Goal: Transaction & Acquisition: Obtain resource

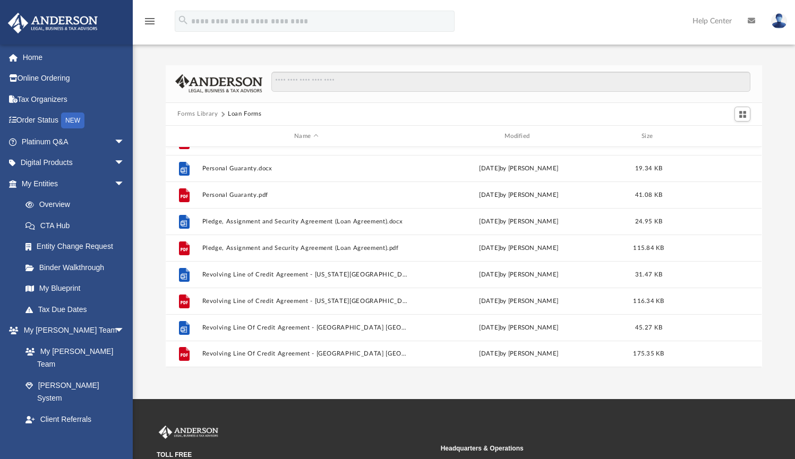
scroll to position [178, 0]
click at [210, 112] on button "Forms Library" at bounding box center [197, 114] width 40 height 10
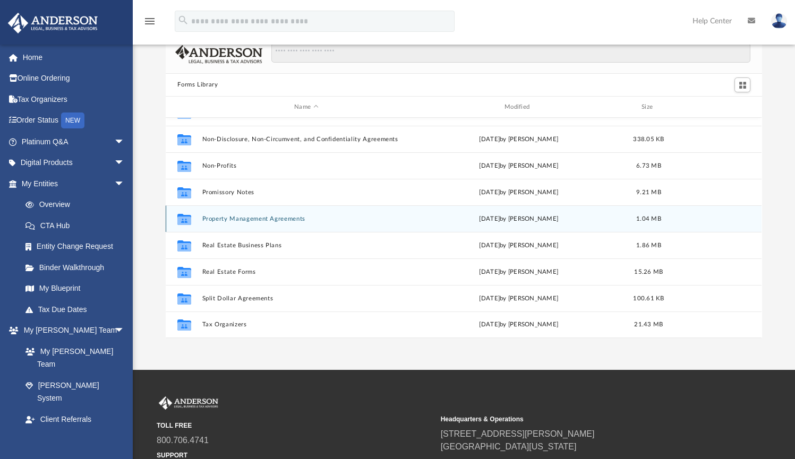
scroll to position [573, 0]
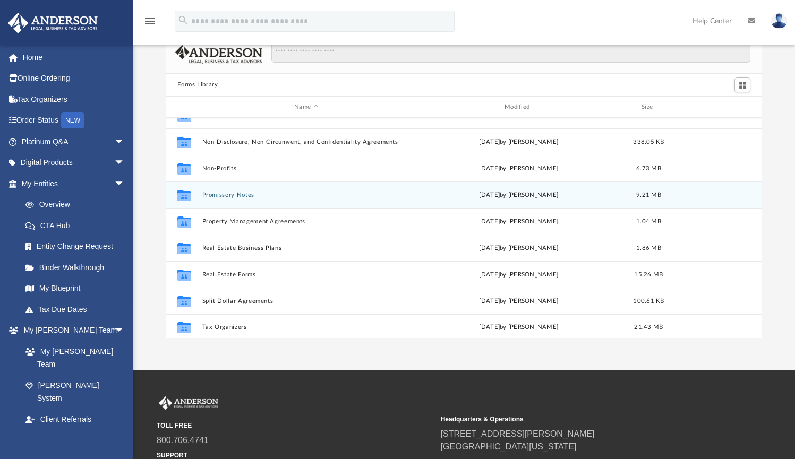
click at [227, 194] on button "Promissory Notes" at bounding box center [306, 195] width 208 height 7
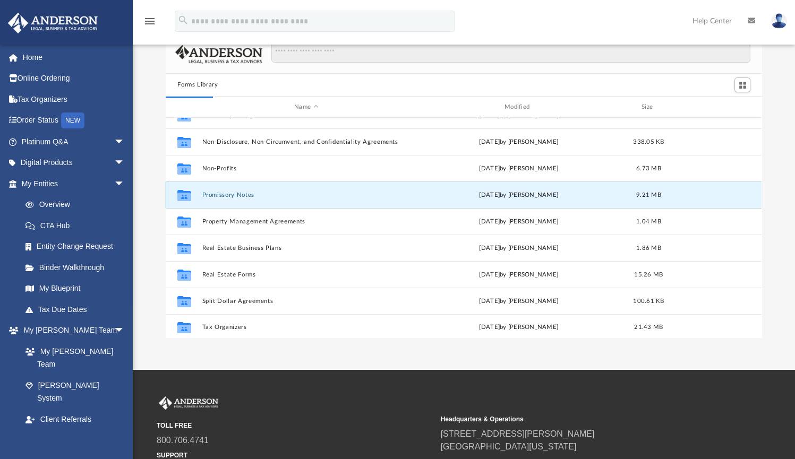
click at [227, 194] on button "Promissory Notes" at bounding box center [306, 195] width 208 height 7
click at [210, 192] on button "Promissory Notes" at bounding box center [306, 195] width 208 height 7
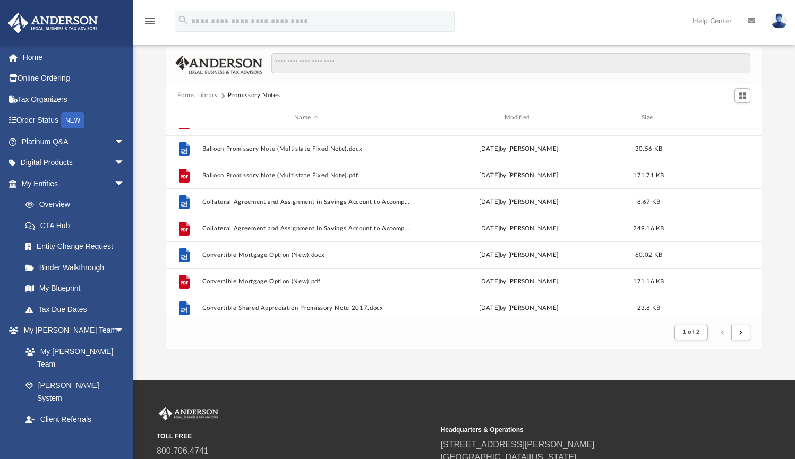
scroll to position [100, 0]
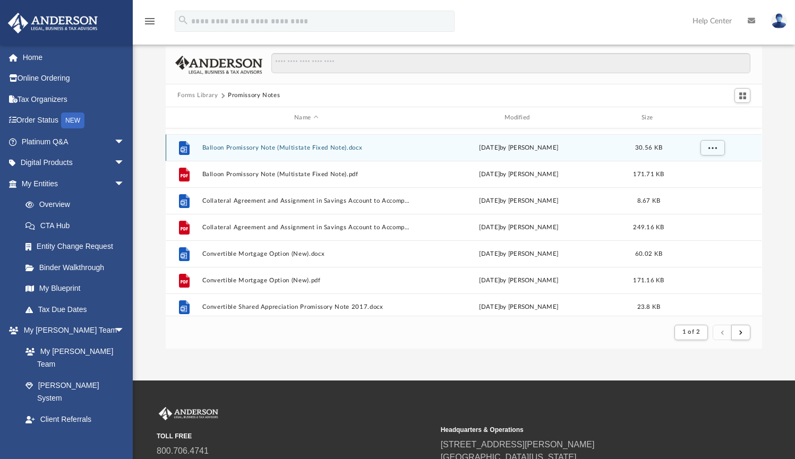
click at [308, 151] on button "Balloon Promissory Note (Multistate Fixed Note).docx" at bounding box center [306, 147] width 208 height 7
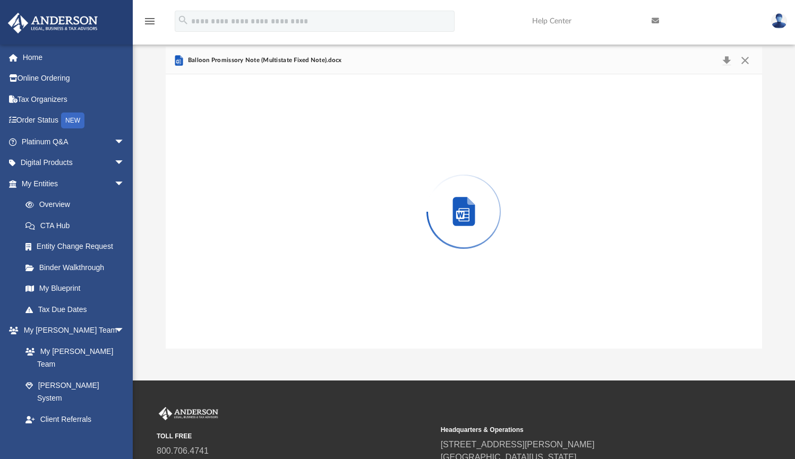
click at [308, 151] on div "Preview" at bounding box center [464, 211] width 596 height 274
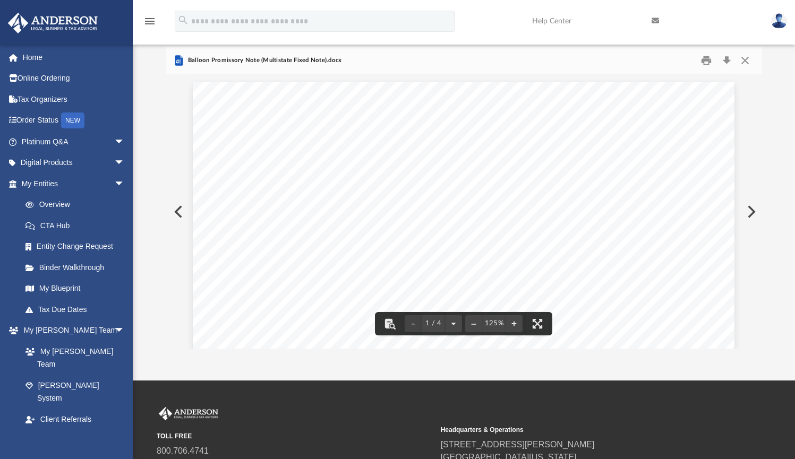
scroll to position [0, 0]
click at [746, 62] on button "Close" at bounding box center [744, 60] width 19 height 16
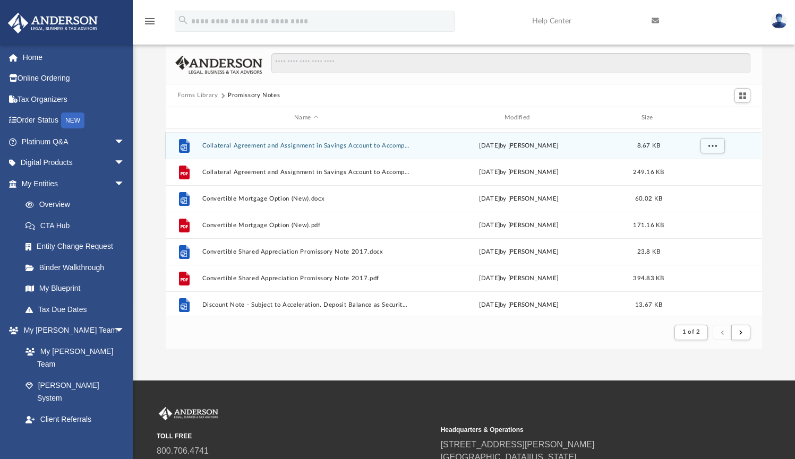
scroll to position [170, 0]
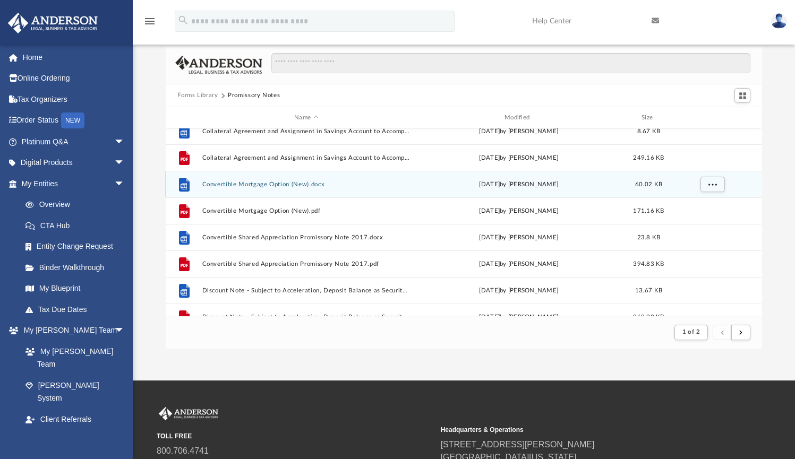
click at [286, 184] on button "Convertible Mortgage Option (New).docx" at bounding box center [306, 184] width 208 height 7
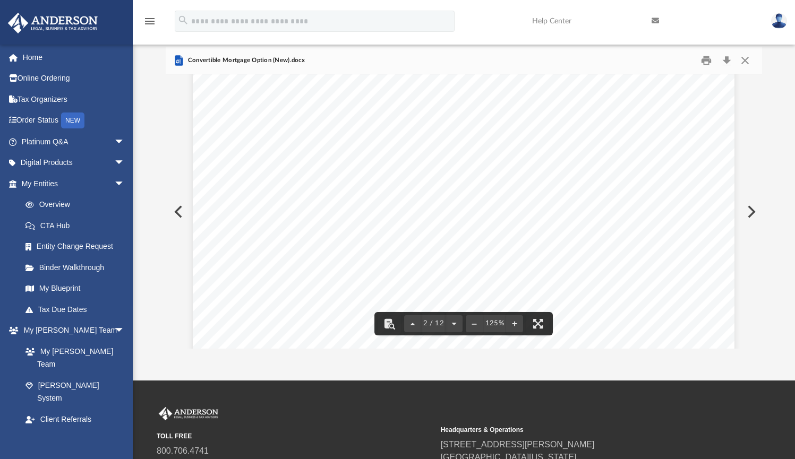
scroll to position [1087, 0]
click at [744, 59] on button "Close" at bounding box center [744, 60] width 19 height 16
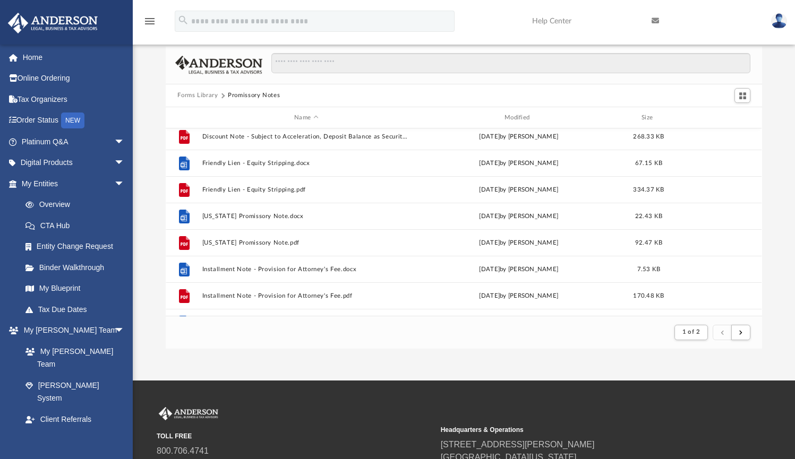
scroll to position [355, 0]
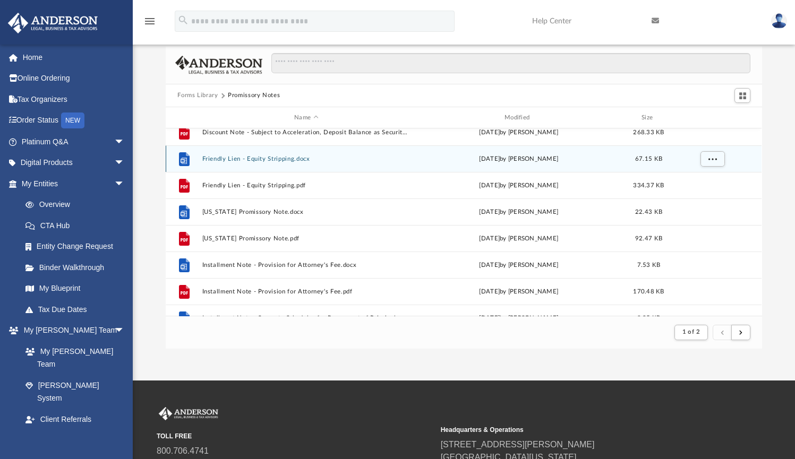
click at [280, 165] on div "File Friendly Lien - Equity Stripping.docx [DATE] by [PERSON_NAME] 67.15 KB" at bounding box center [464, 158] width 596 height 27
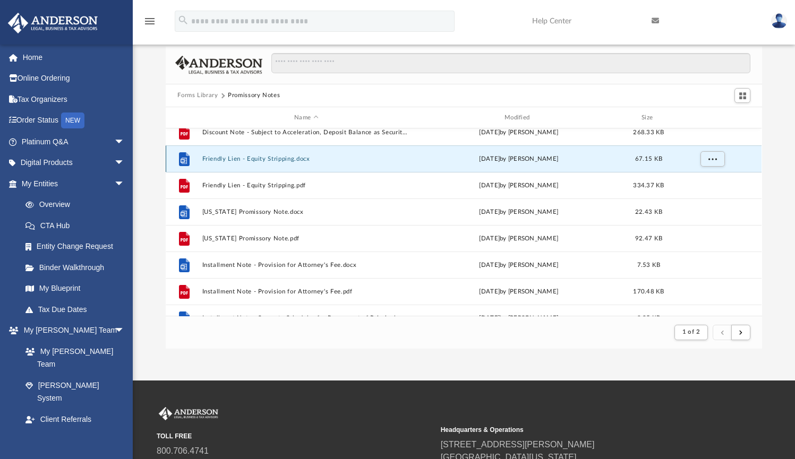
click at [280, 159] on button "Friendly Lien - Equity Stripping.docx" at bounding box center [306, 159] width 208 height 7
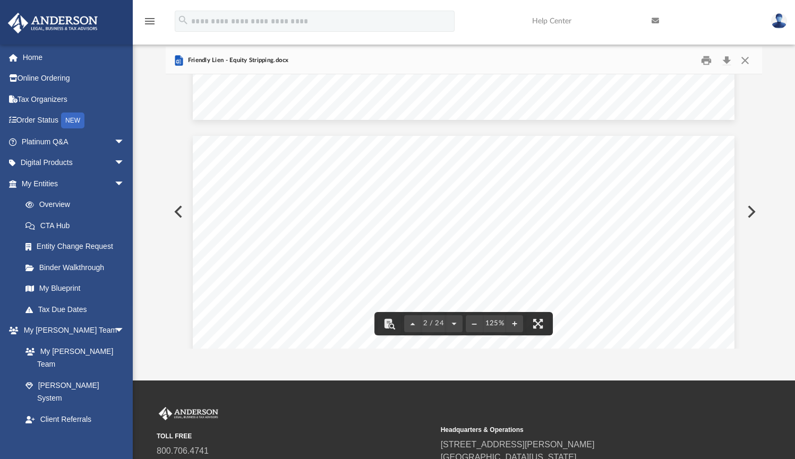
scroll to position [679, 0]
click at [745, 57] on button "Close" at bounding box center [744, 60] width 19 height 16
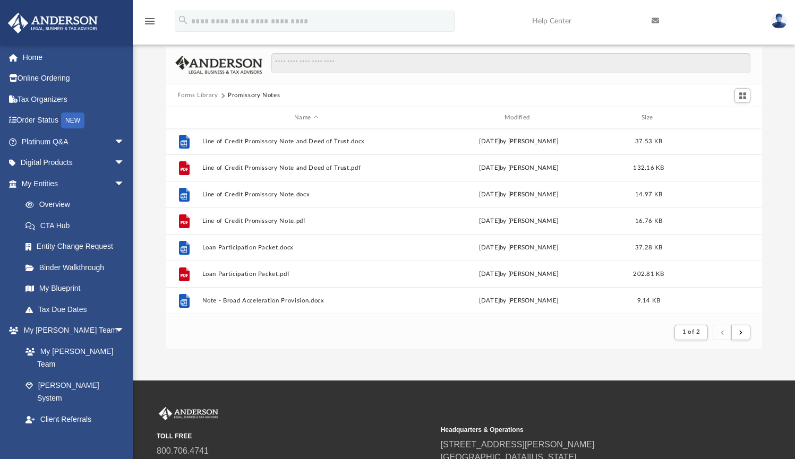
scroll to position [692, 0]
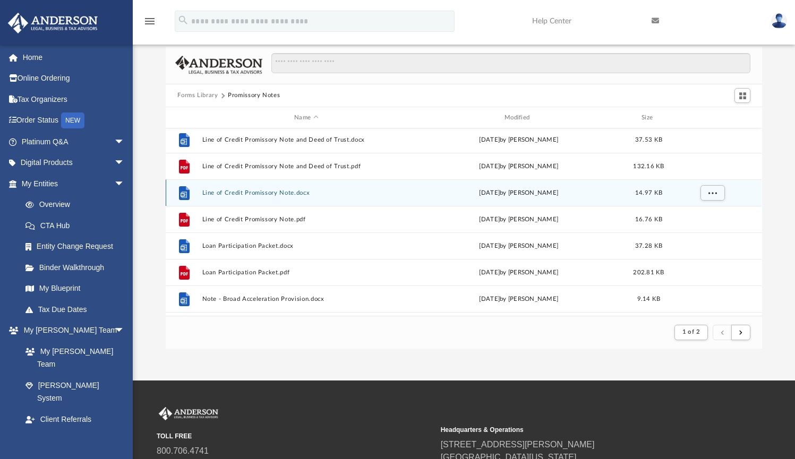
click at [296, 190] on button "Line of Credit Promissory Note.docx" at bounding box center [306, 193] width 208 height 7
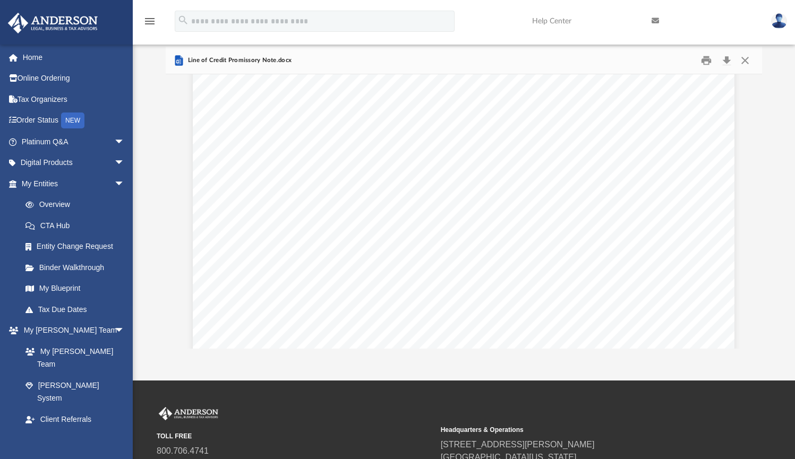
scroll to position [219, 0]
